Goal: Check status: Check status

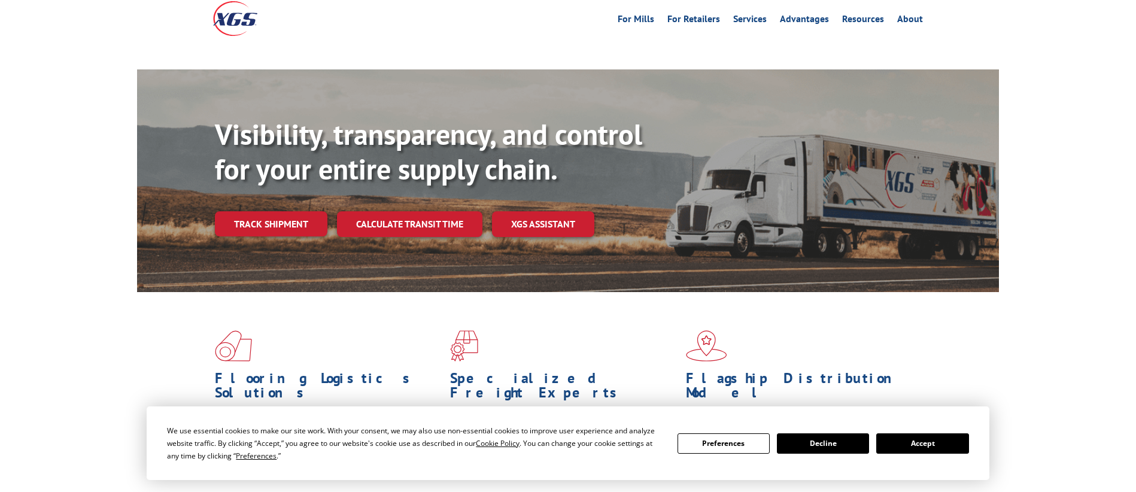
scroll to position [60, 0]
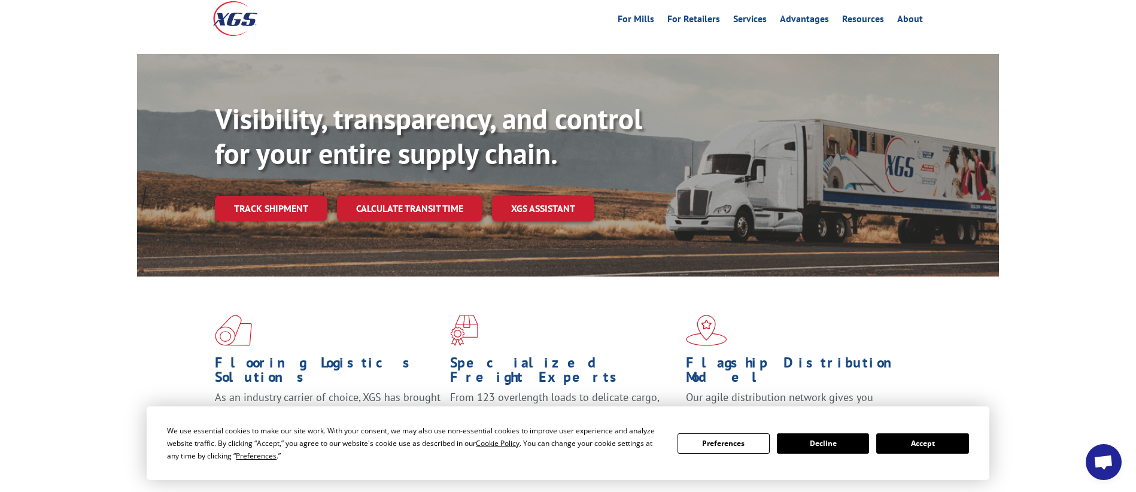
click at [911, 442] on button "Accept" at bounding box center [922, 443] width 92 height 20
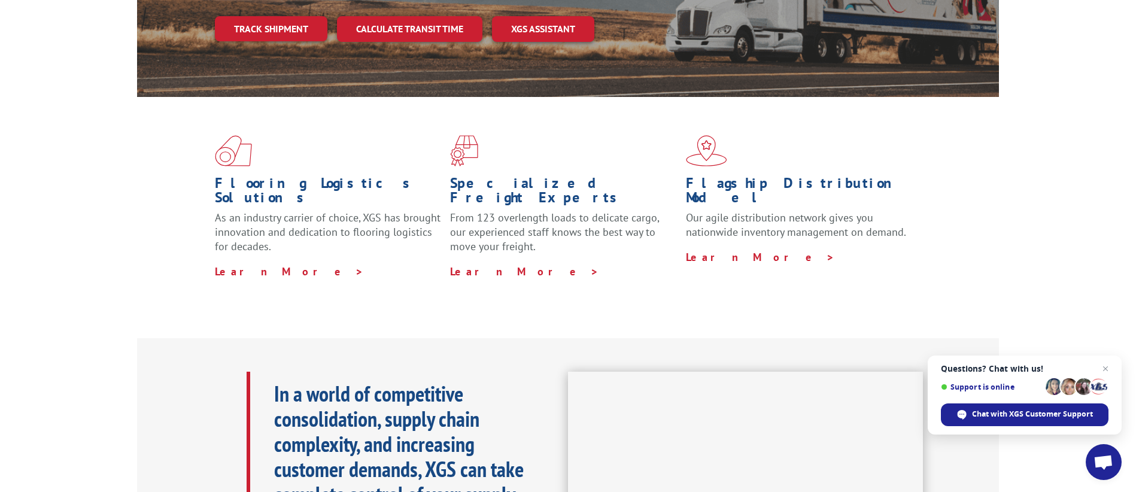
scroll to position [120, 0]
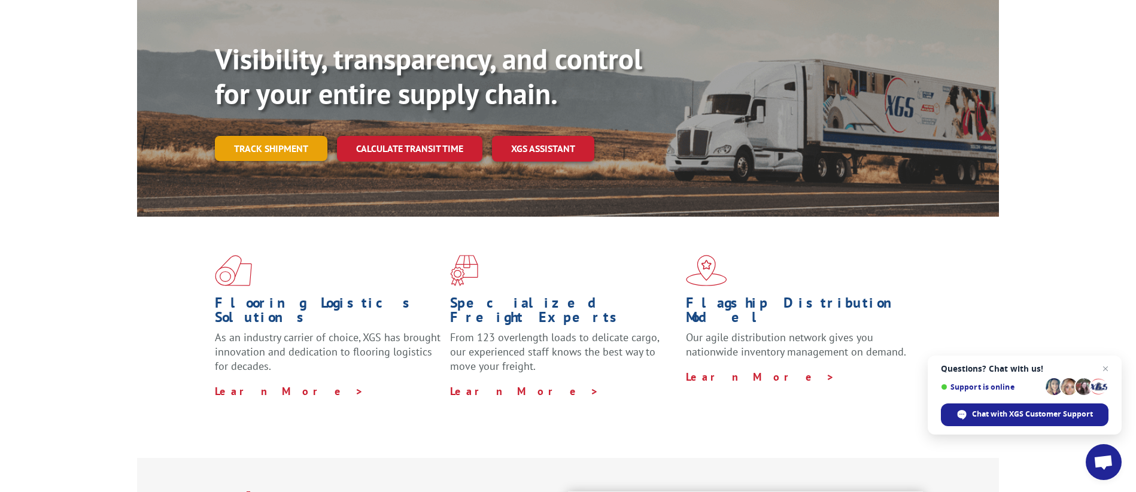
click at [276, 136] on link "Track shipment" at bounding box center [271, 148] width 113 height 25
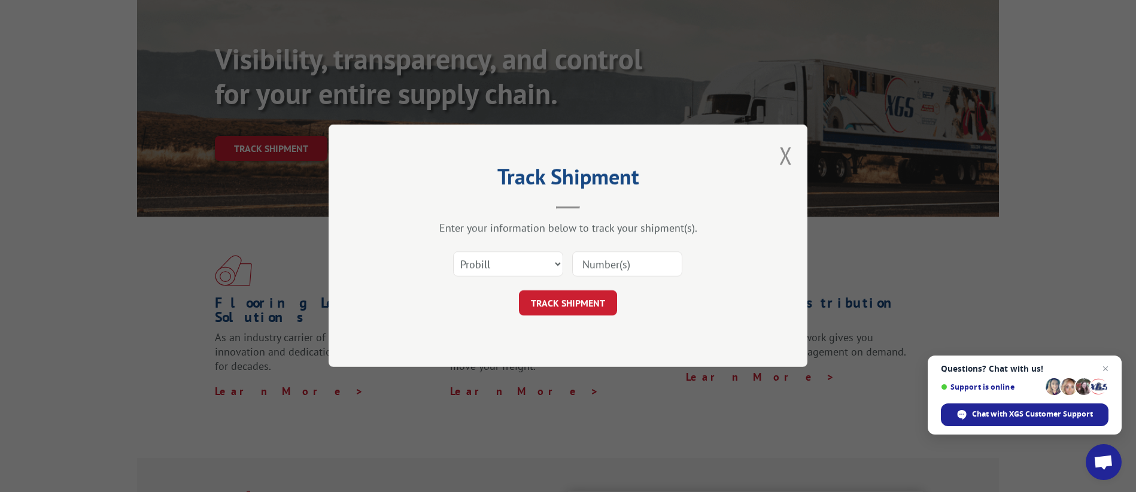
click at [627, 266] on input at bounding box center [627, 264] width 110 height 25
click at [595, 265] on input at bounding box center [627, 264] width 110 height 25
paste input "16944851"
type input "16944851"
click button "TRACK SHIPMENT" at bounding box center [568, 303] width 98 height 25
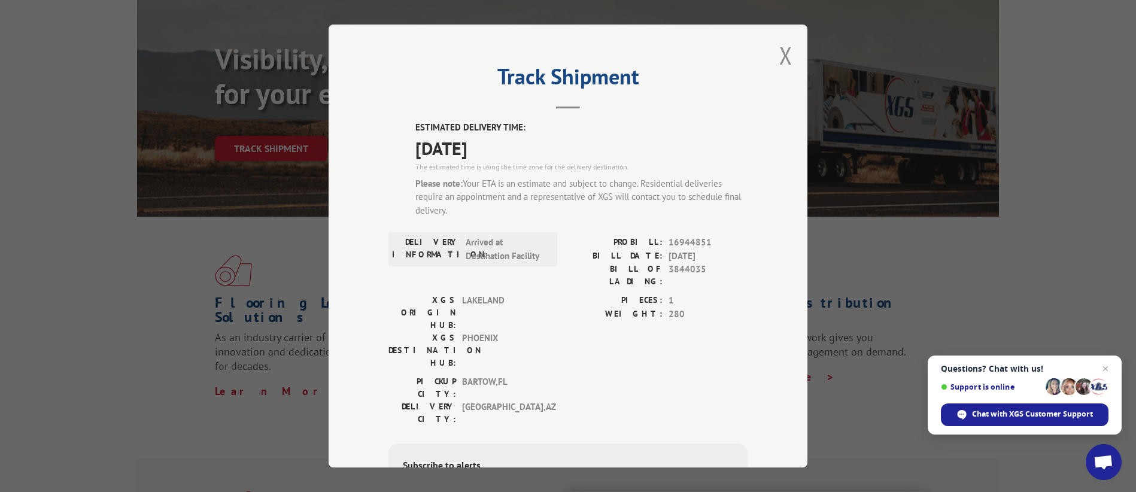
scroll to position [60, 0]
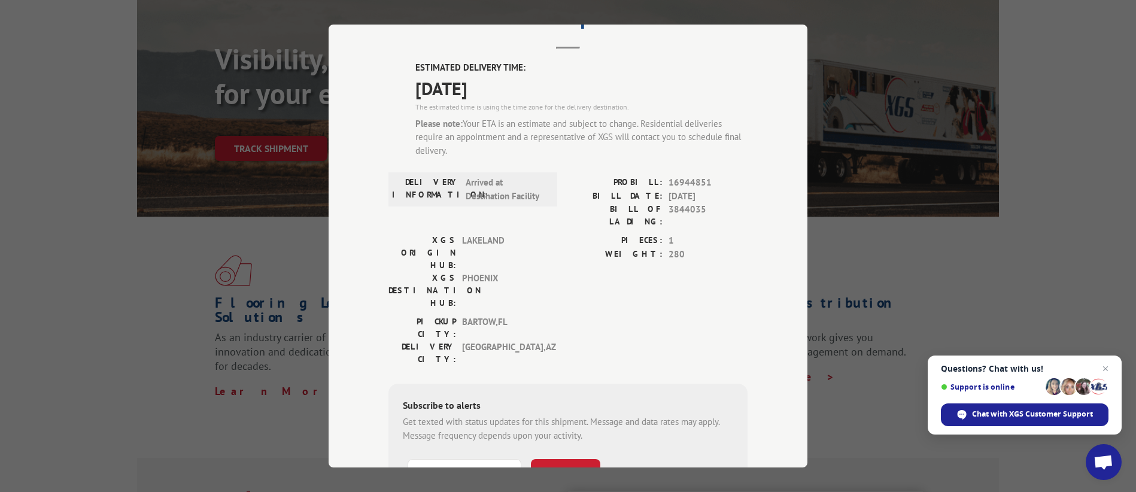
click at [624, 315] on div "PICKUP CITY: BARTOW , FL DELIVERY CITY: TUCSON , AZ" at bounding box center [567, 343] width 359 height 56
click at [481, 459] on input "+1 (___) ___-____" at bounding box center [465, 471] width 114 height 25
paste input "520) 400-0449"
type input "+1 (520) 400-0449"
click at [564, 459] on button "SUBSCRIBE" at bounding box center [565, 471] width 69 height 25
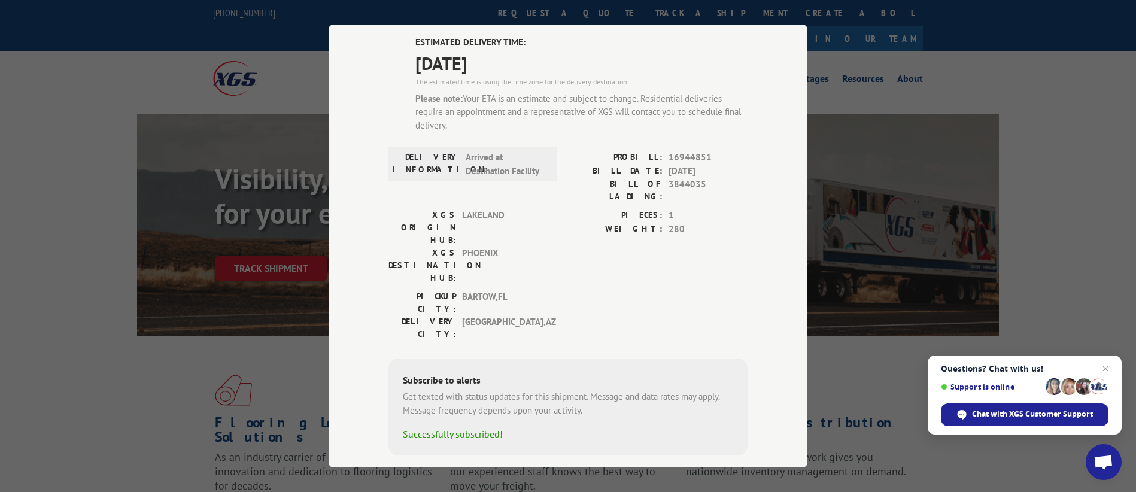
scroll to position [0, 0]
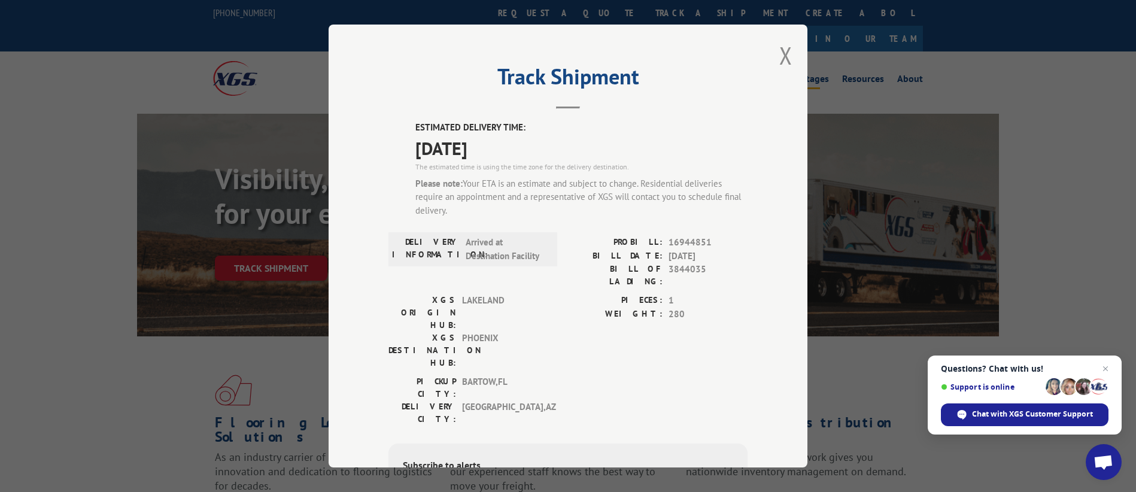
click at [783, 53] on button "Close modal" at bounding box center [785, 55] width 13 height 32
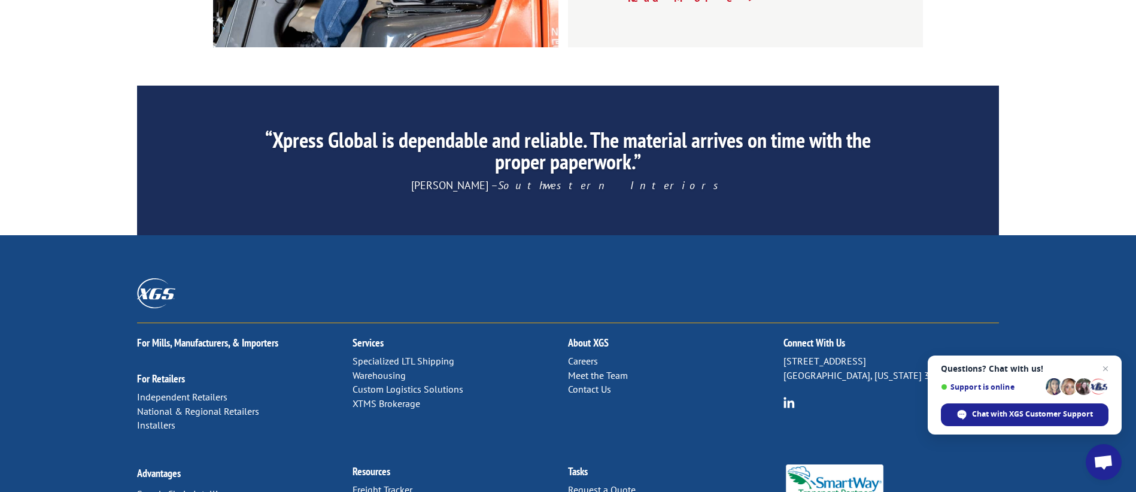
scroll to position [1877, 0]
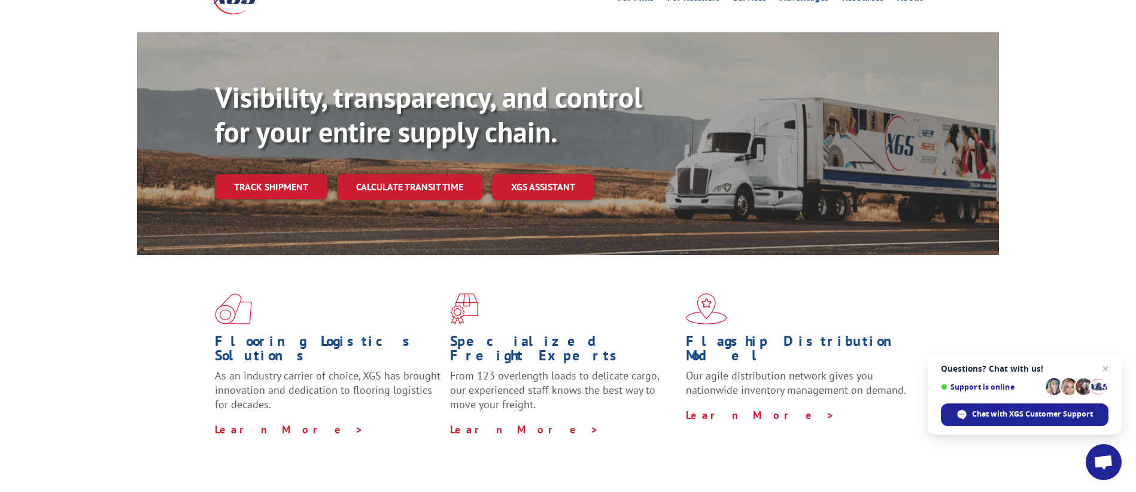
scroll to position [0, 0]
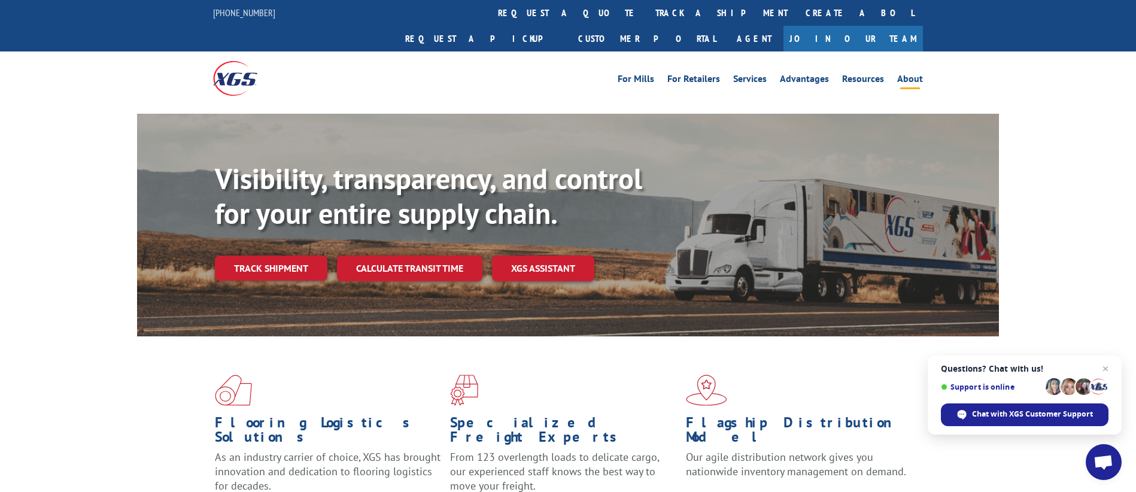
drag, startPoint x: 915, startPoint y: 51, endPoint x: 911, endPoint y: 57, distance: 6.8
click at [915, 74] on link "About" at bounding box center [910, 80] width 26 height 13
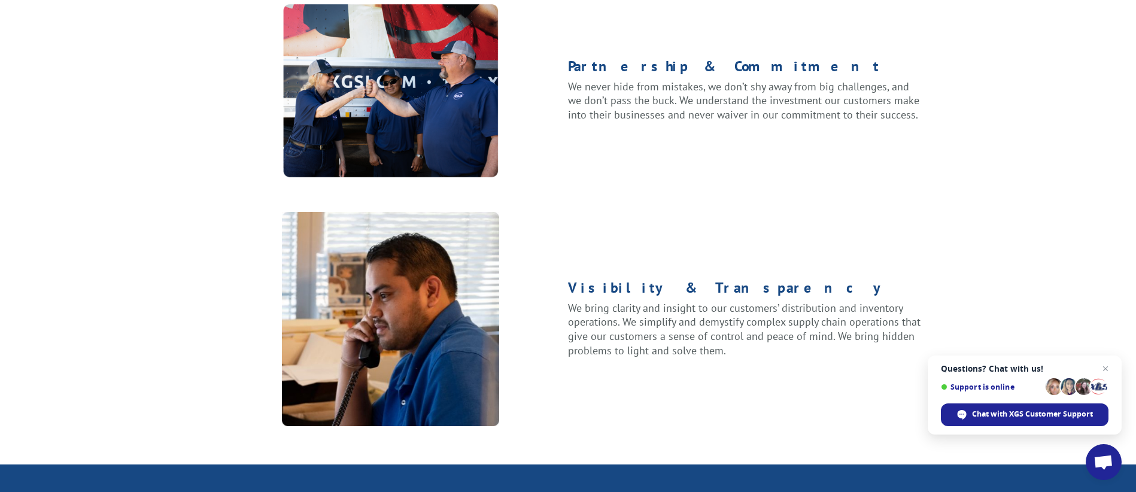
scroll to position [1556, 0]
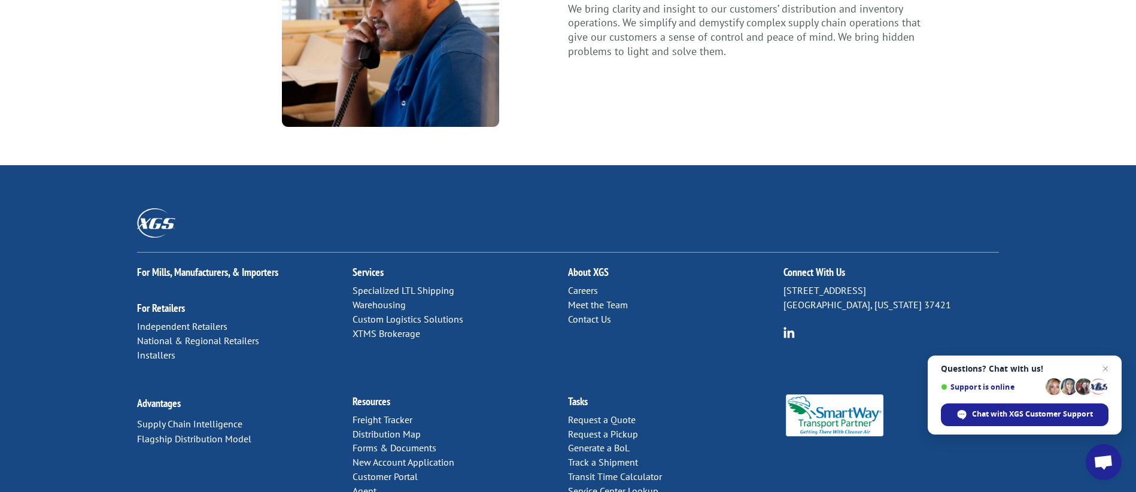
click at [618, 306] on div "For [PERSON_NAME], Manufacturers, & Importers For Retailers Independent Retaile…" at bounding box center [568, 317] width 862 height 129
click at [711, 324] on div "For [PERSON_NAME], Manufacturers, & Importers For Retailers Independent Retaile…" at bounding box center [568, 317] width 862 height 129
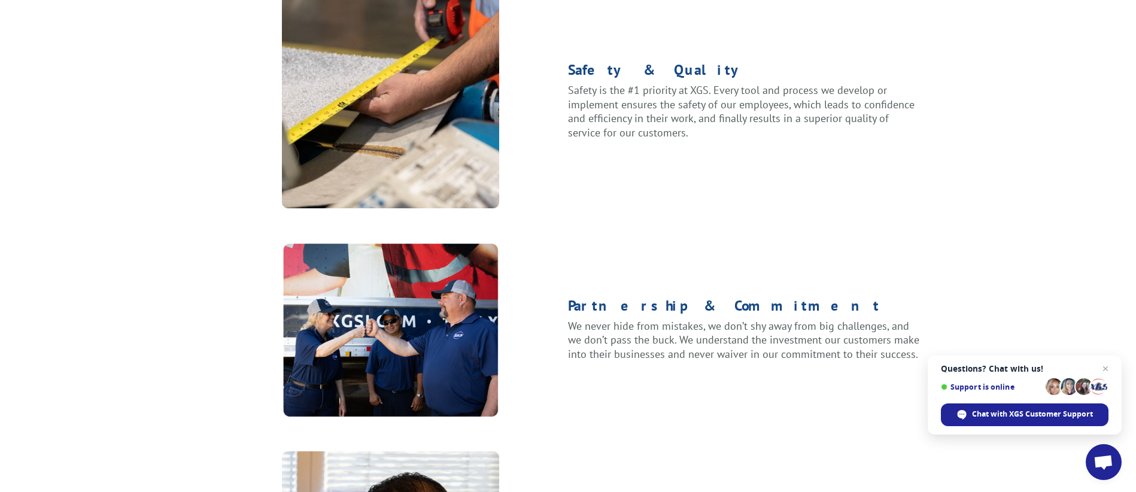
scroll to position [838, 0]
